Goal: Information Seeking & Learning: Learn about a topic

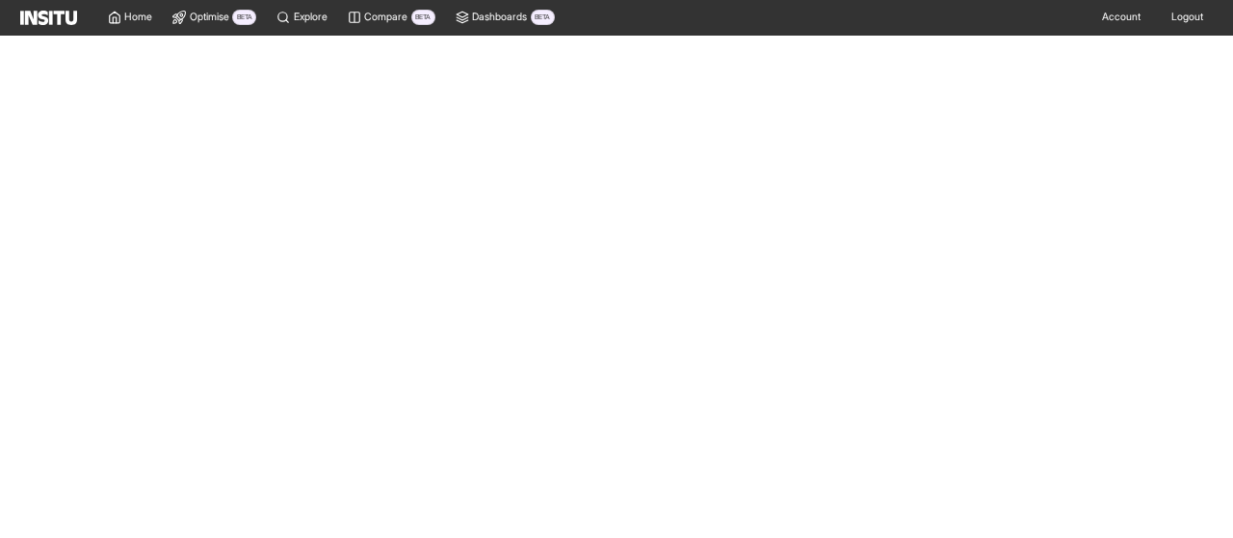
select select "**"
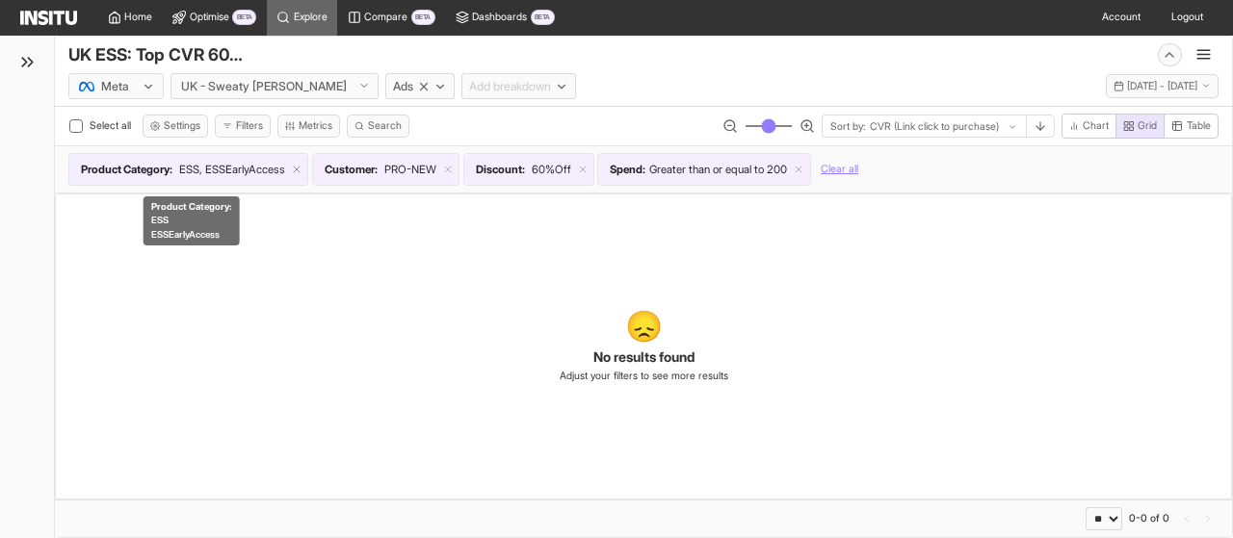
click at [300, 167] on line at bounding box center [297, 170] width 6 height 6
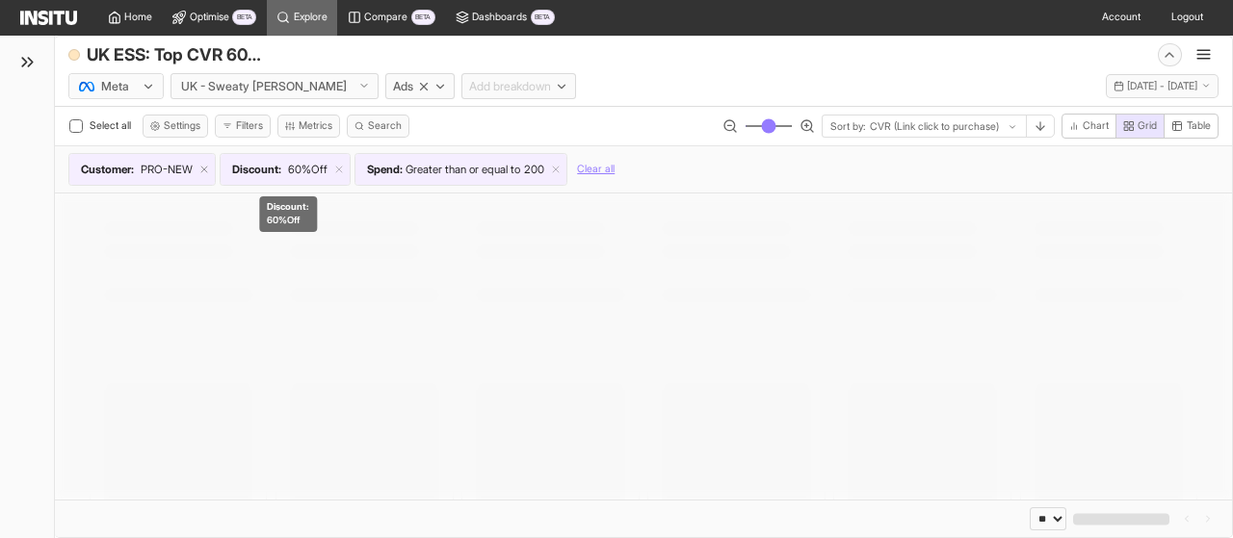
click at [310, 164] on span "60%Off" at bounding box center [307, 170] width 39 height 16
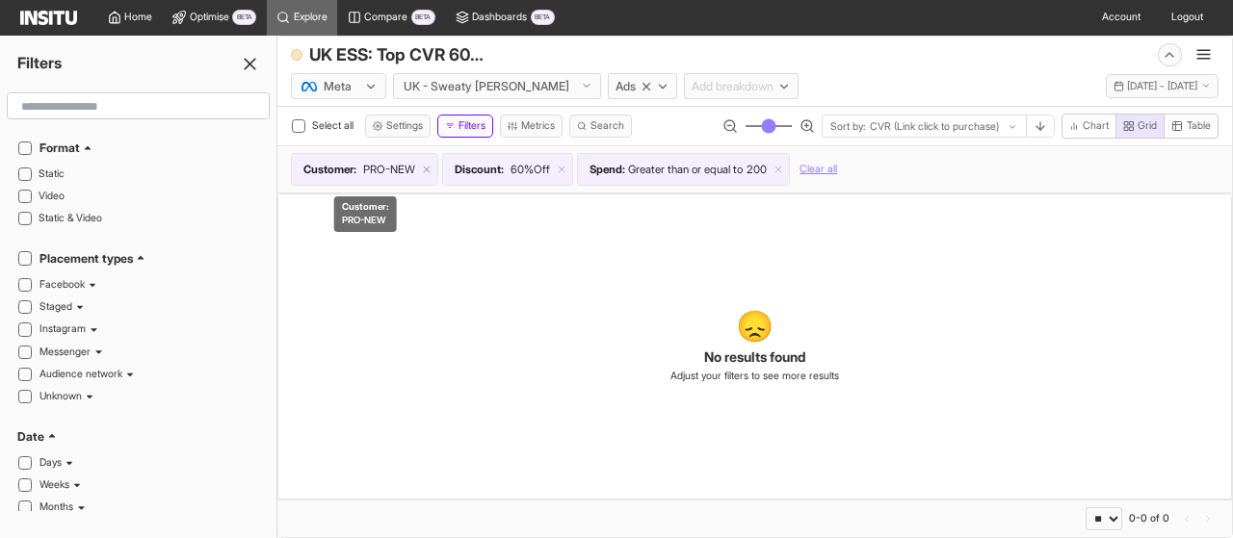
click at [428, 171] on line at bounding box center [427, 170] width 6 height 6
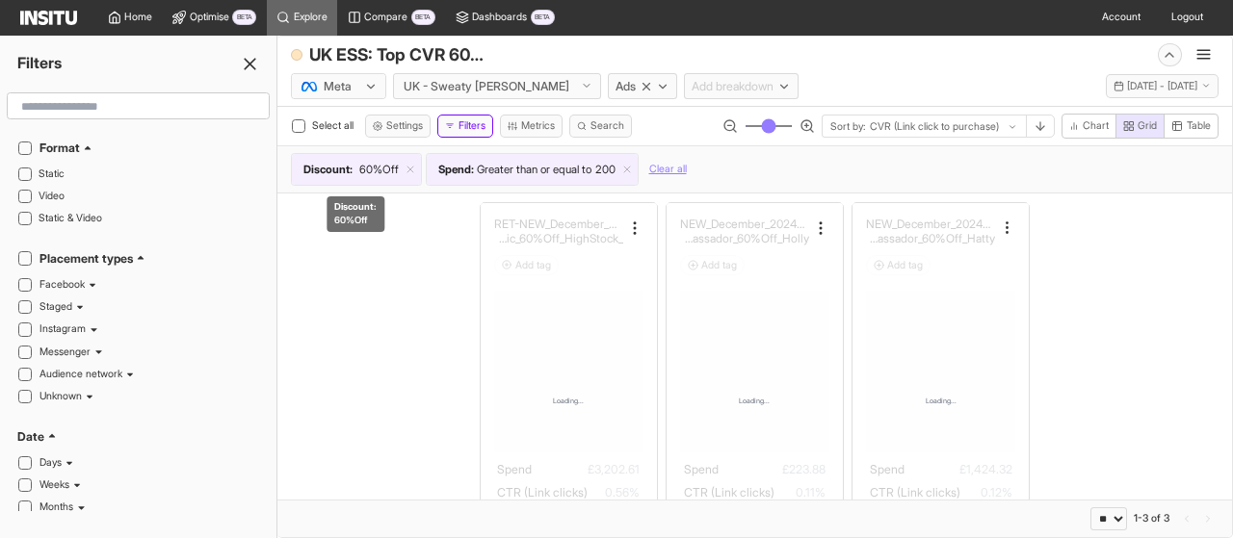
click at [420, 163] on div "Discount : 60%Off" at bounding box center [356, 169] width 129 height 31
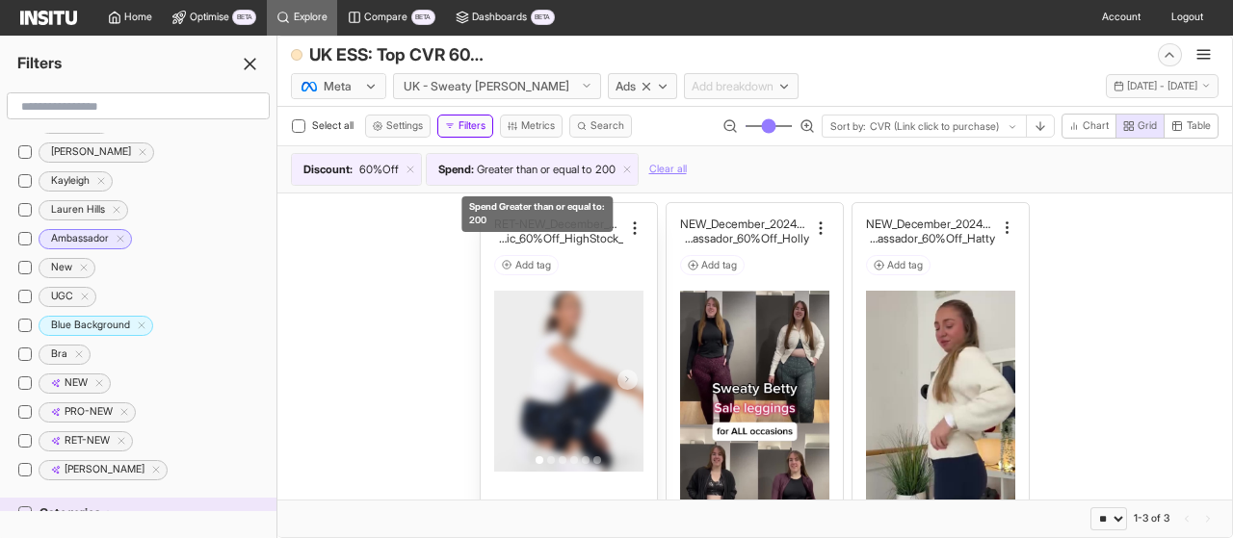
scroll to position [1121, 0]
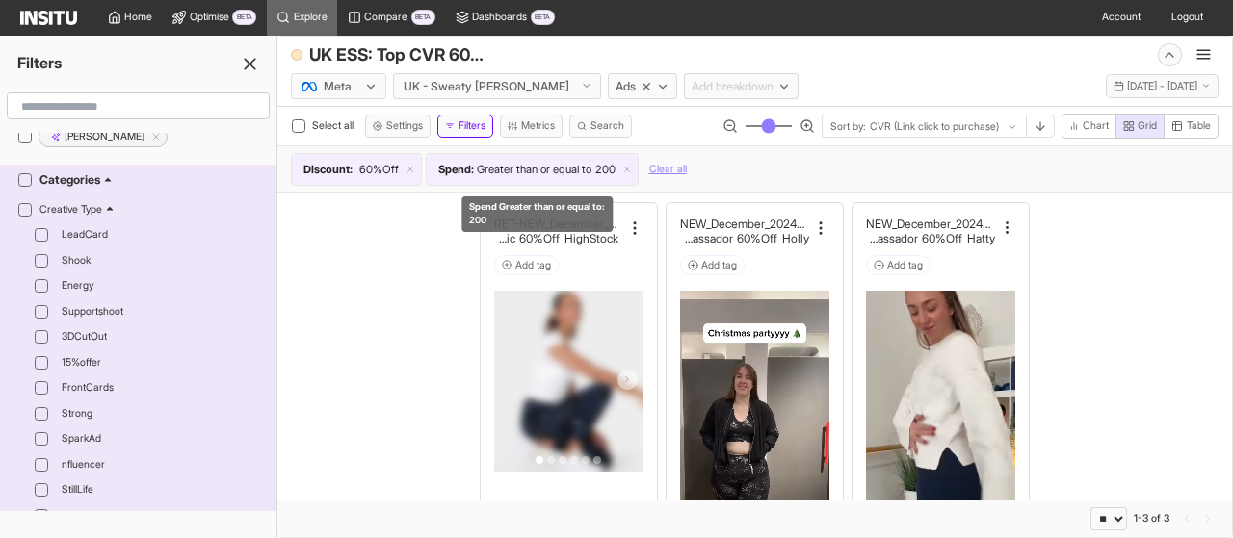
click at [638, 177] on div "Spend : Greater than or equal to 200" at bounding box center [532, 169] width 211 height 31
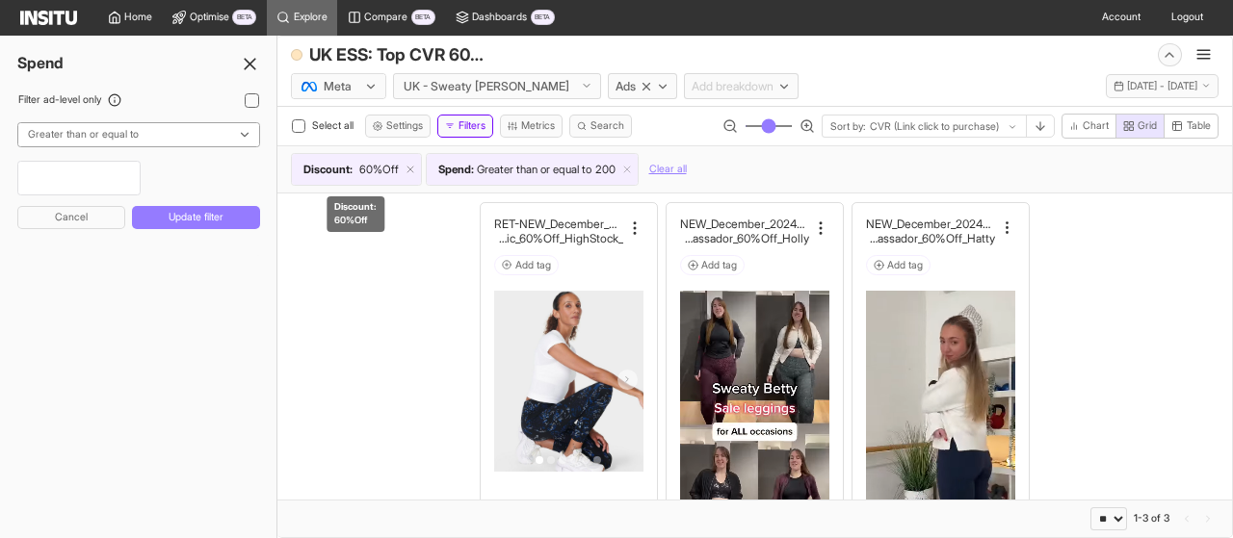
click at [411, 169] on line at bounding box center [410, 170] width 6 height 6
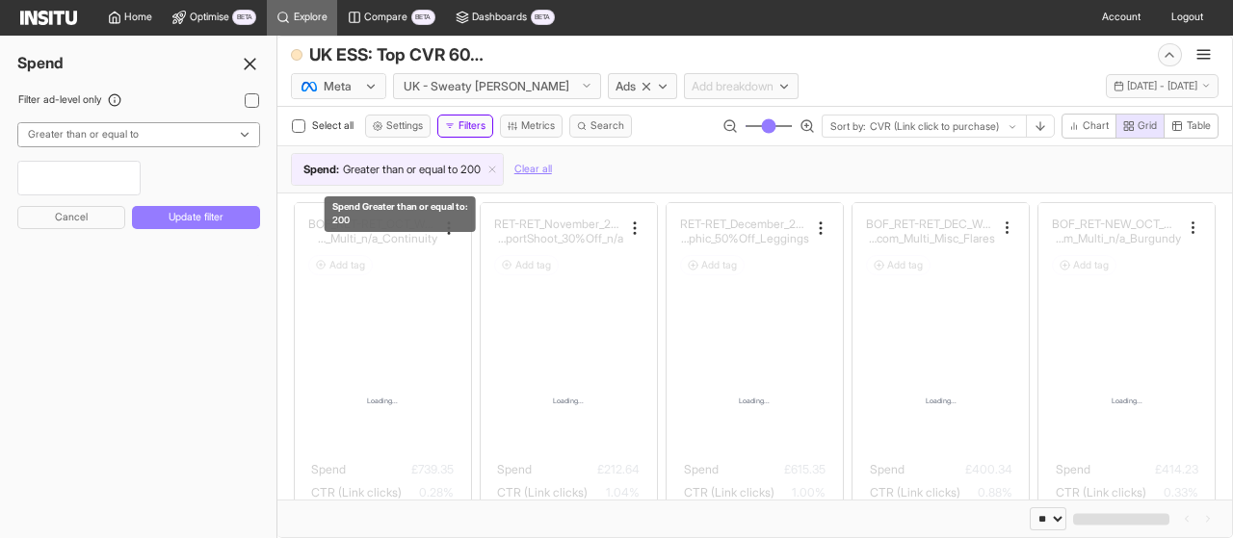
click at [243, 63] on icon at bounding box center [250, 64] width 20 height 20
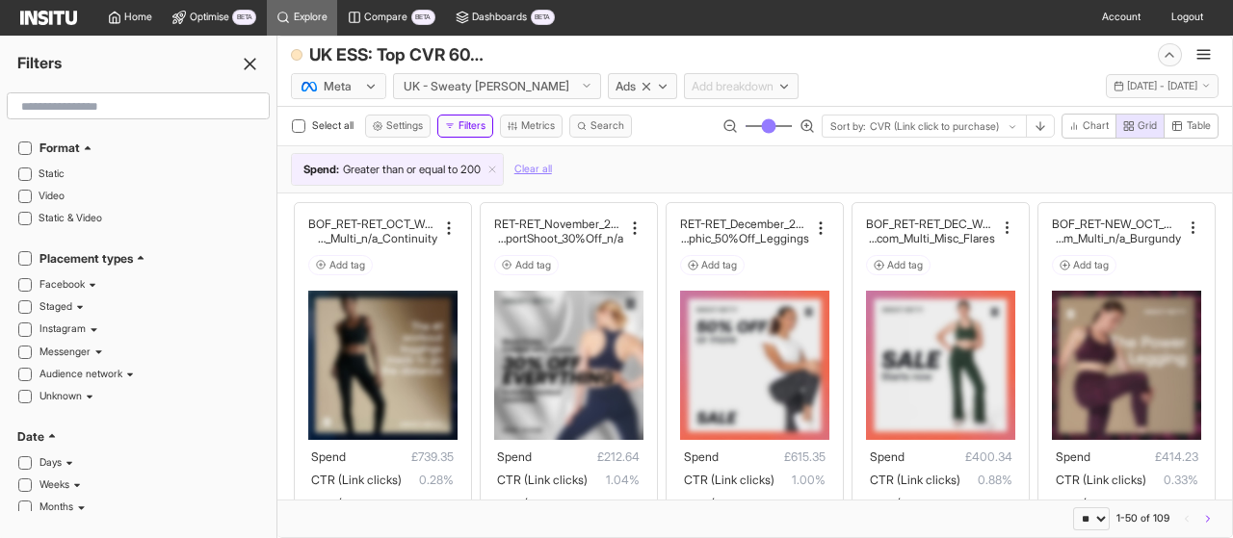
click at [253, 63] on icon at bounding box center [250, 64] width 20 height 20
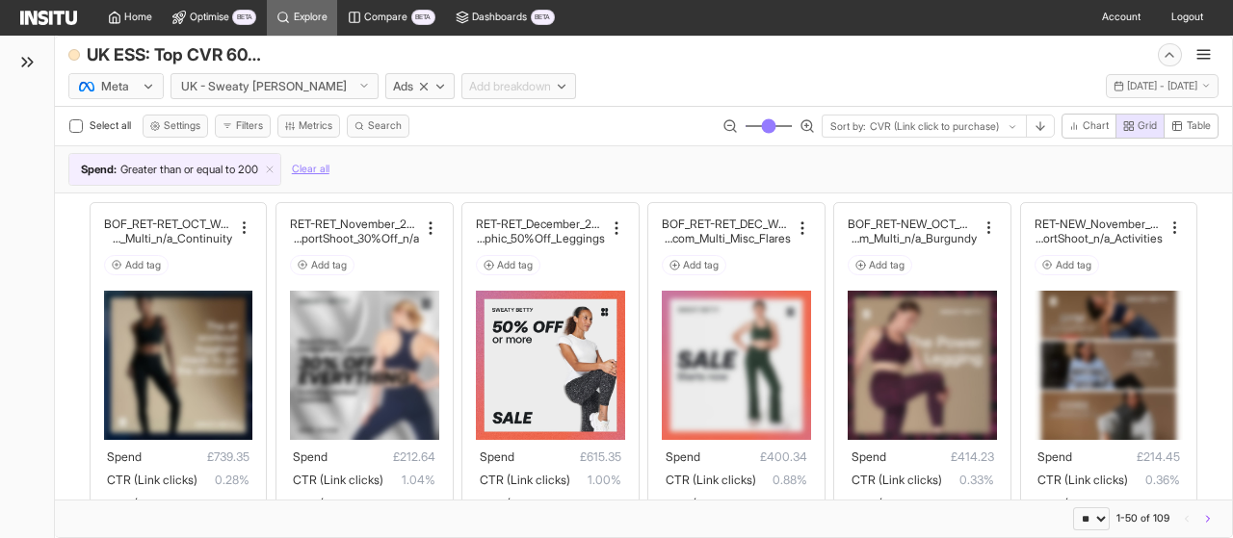
click at [23, 61] on icon at bounding box center [27, 62] width 20 height 20
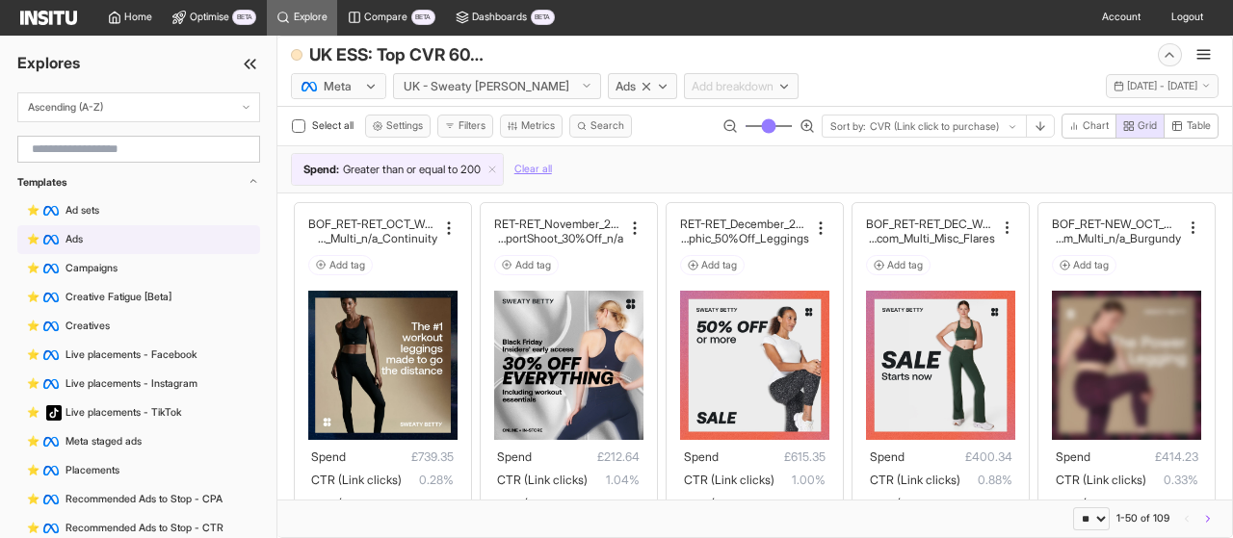
click at [144, 246] on div "⭐️ Ads" at bounding box center [138, 239] width 243 height 29
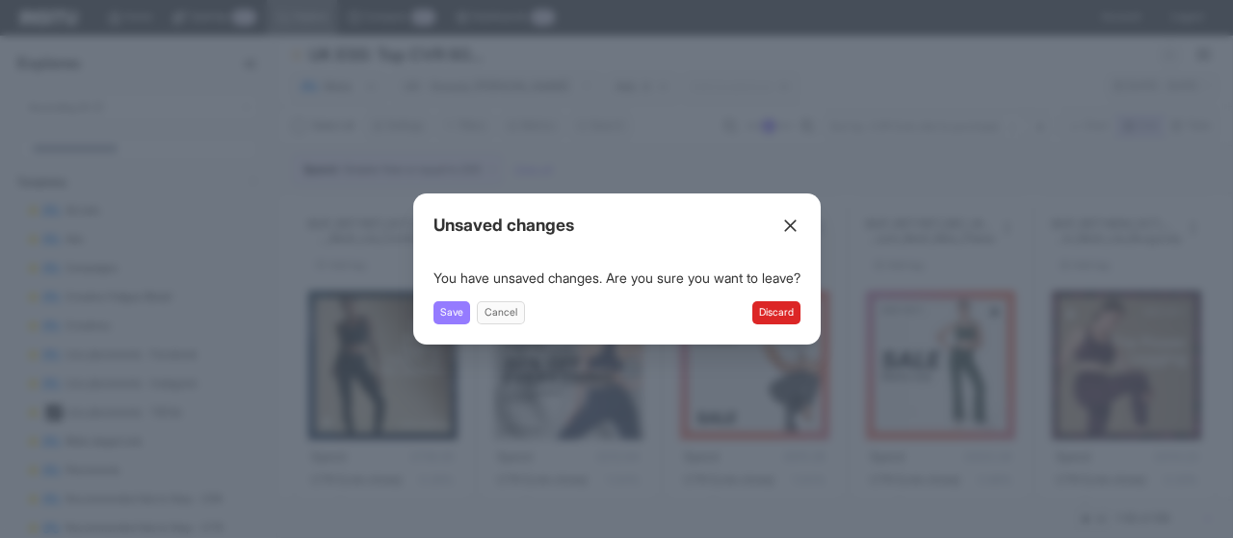
click at [777, 315] on button "Discard" at bounding box center [776, 314] width 48 height 24
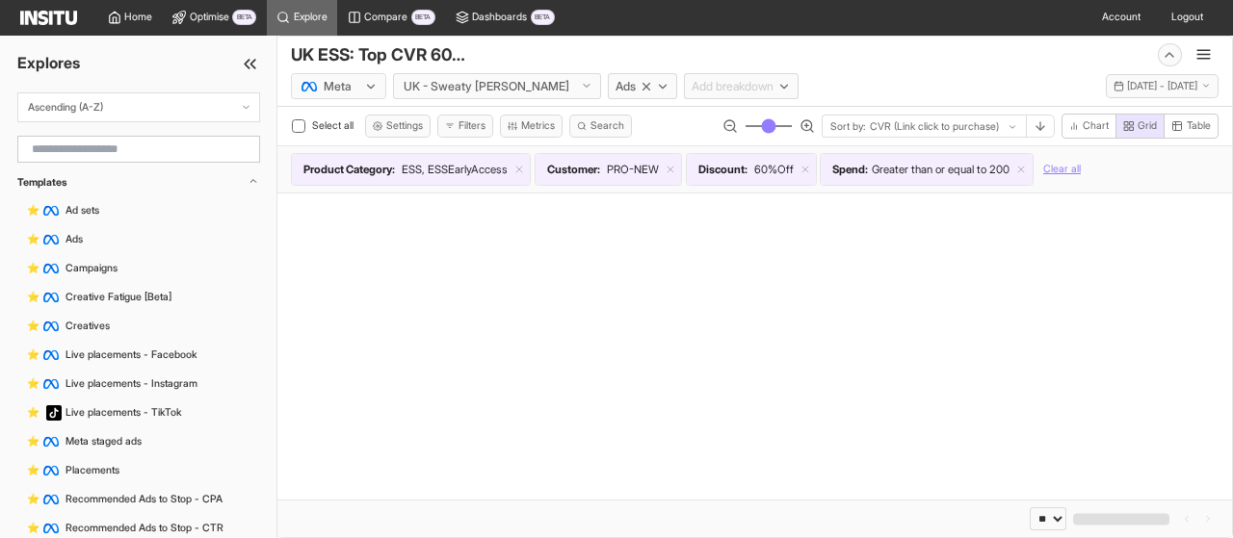
select select "**"
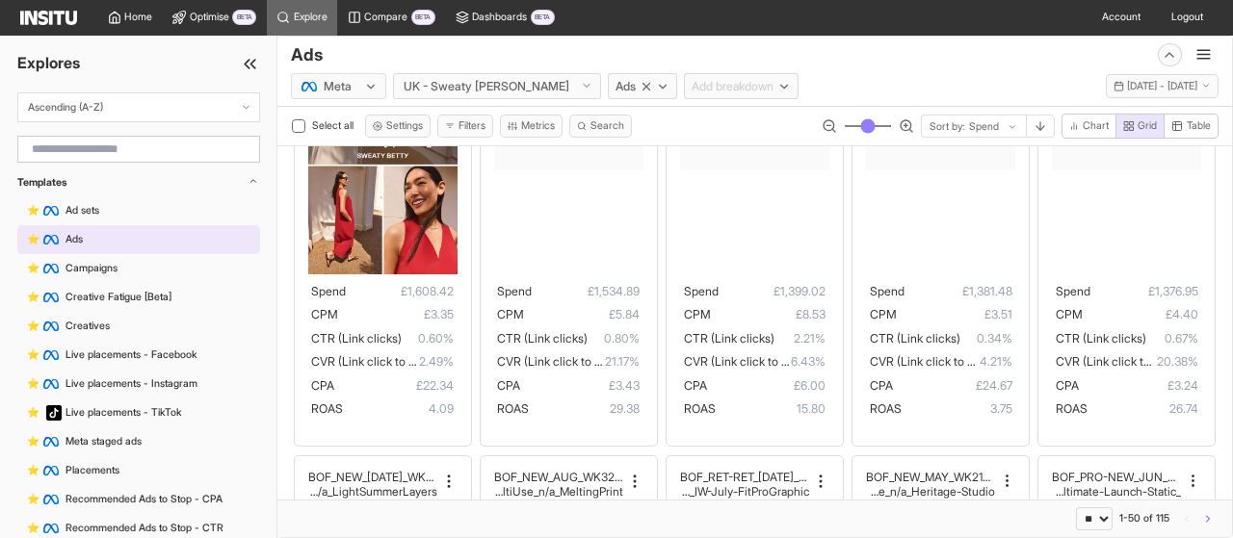
scroll to position [1722, 0]
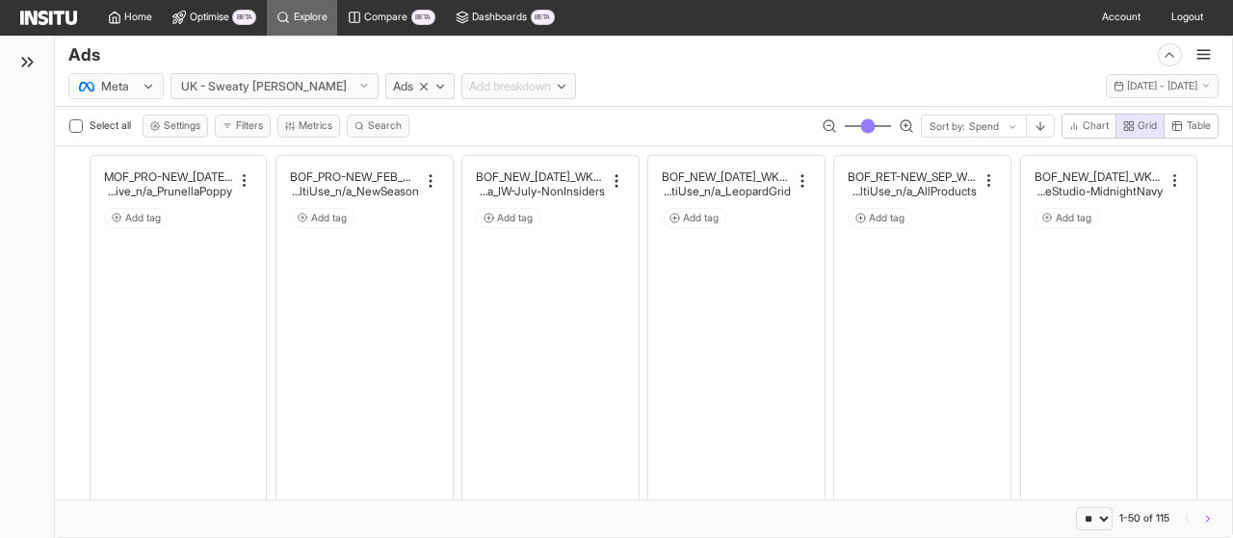
select select "**"
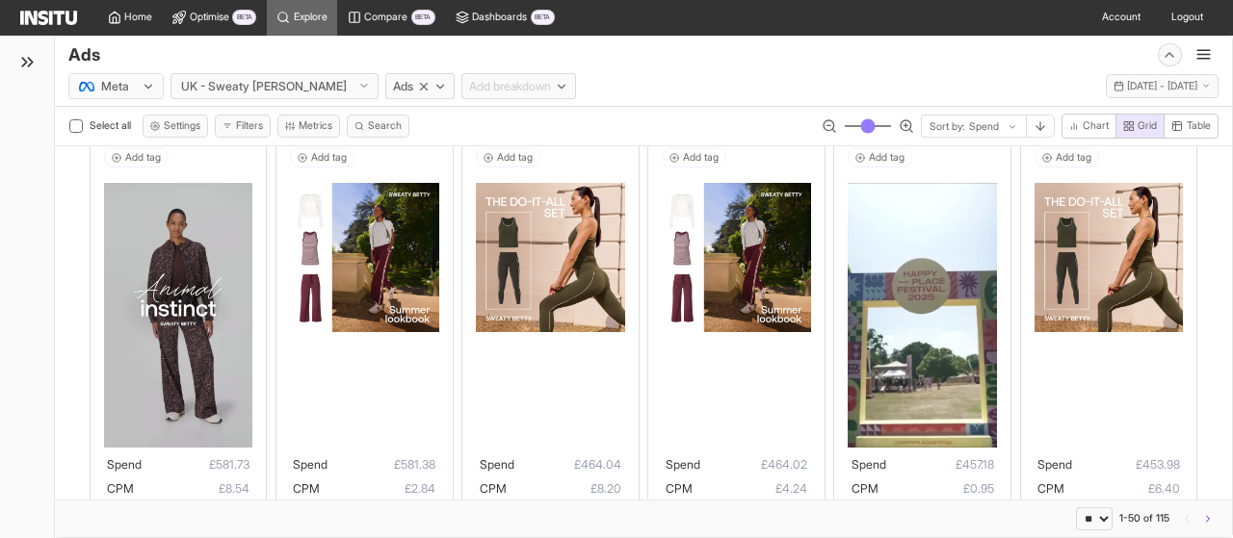
scroll to position [3039, 0]
